Goal: Information Seeking & Learning: Learn about a topic

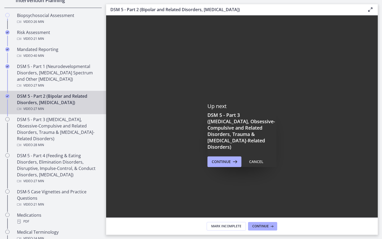
drag, startPoint x: 443, startPoint y: 236, endPoint x: 106, endPoint y: 224, distance: 337.6
click at [106, 224] on div "Click for sound @keyframes VOLUME_SMALL_WAVE_FLASH { 0% { opacity: 0; } 33% { o…" at bounding box center [297, 122] width 382 height 215
click at [110, 231] on icon "Play Video" at bounding box center [113, 224] width 16 height 14
drag, startPoint x: 228, startPoint y: 236, endPoint x: 135, endPoint y: 229, distance: 93.1
click at [137, 229] on div "Click for sound @keyframes VOLUME_SMALL_WAVE_FLASH { 0% { opacity: 0; } 33% { o…" at bounding box center [297, 122] width 382 height 215
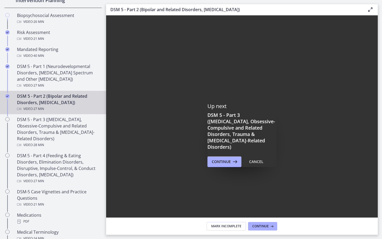
click at [113, 230] on icon "Pause" at bounding box center [113, 224] width 14 height 12
click at [116, 231] on icon "Play Video" at bounding box center [113, 224] width 16 height 14
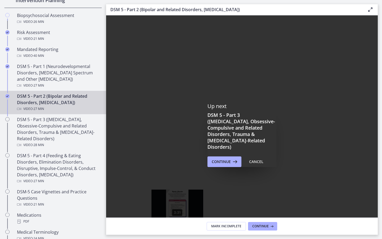
click at [177, 230] on div "3:31" at bounding box center [290, 224] width 305 height 12
click at [182, 230] on div "3:55" at bounding box center [290, 224] width 305 height 12
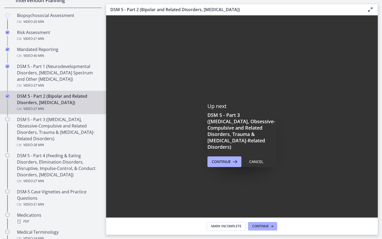
click at [115, 230] on icon "Pause" at bounding box center [113, 224] width 14 height 12
click at [114, 230] on icon "Play Video" at bounding box center [114, 224] width 14 height 12
click at [114, 227] on icon "Pause" at bounding box center [113, 224] width 5 height 5
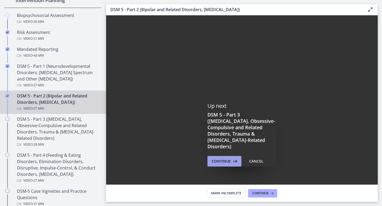
click at [221, 160] on span "Continue" at bounding box center [221, 161] width 19 height 6
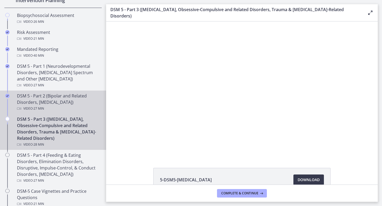
click at [74, 102] on div "DSM 5 - Part 2 (Bipolar and Related Disorders, [MEDICAL_DATA]) Video · 27 min" at bounding box center [58, 102] width 83 height 19
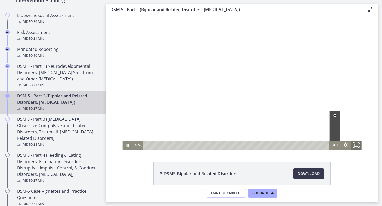
click at [358, 146] on icon "Fullscreen" at bounding box center [356, 145] width 13 height 11
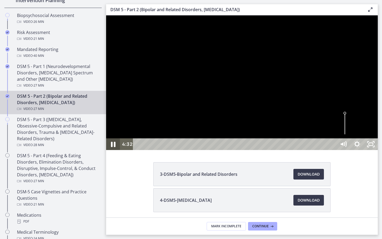
click at [112, 151] on icon "Pause" at bounding box center [113, 144] width 16 height 14
click at [115, 151] on icon "Play Video" at bounding box center [113, 144] width 16 height 14
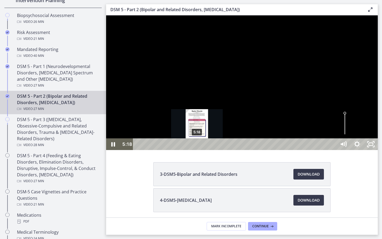
click at [197, 146] on div "Playbar" at bounding box center [197, 144] width 4 height 4
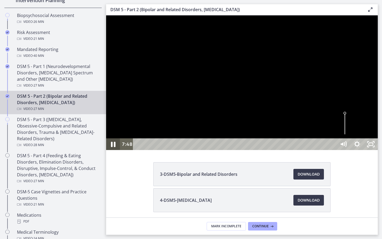
click at [114, 147] on icon "Pause" at bounding box center [113, 144] width 5 height 5
click at [110, 150] on icon "Play Video" at bounding box center [114, 144] width 14 height 12
click at [114, 147] on icon "Pause" at bounding box center [113, 144] width 5 height 5
click at [114, 150] on icon "Play Video" at bounding box center [114, 144] width 14 height 12
click at [114, 146] on icon "Pause" at bounding box center [113, 144] width 4 height 5
